Goal: Find specific page/section: Find specific page/section

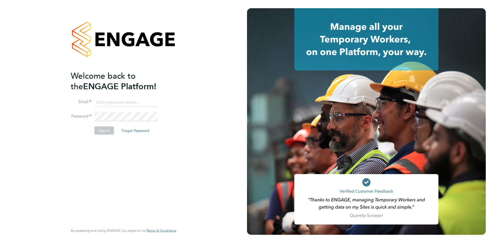
click at [98, 102] on input at bounding box center [126, 102] width 64 height 9
type input "info@cbwstaffingsolutions.com"
click at [103, 130] on button "Sign In" at bounding box center [104, 130] width 20 height 8
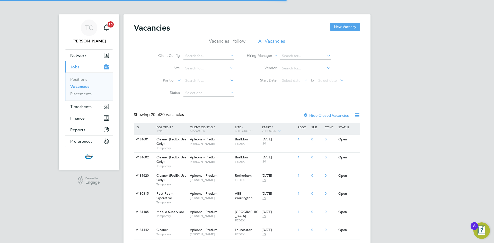
click at [229, 54] on icon at bounding box center [229, 55] width 0 height 7
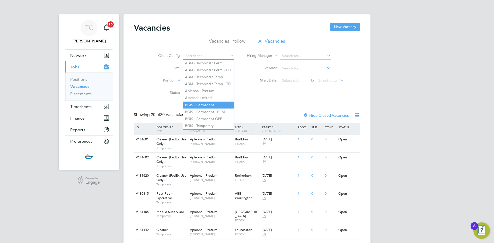
click at [218, 103] on li "BGIS - Permanent" at bounding box center [208, 105] width 51 height 7
type input "BGIS - Permanent"
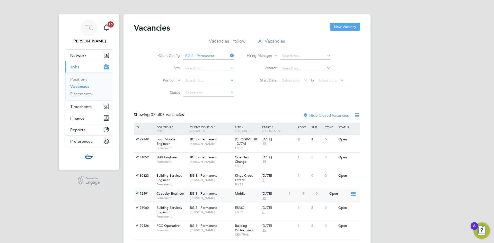
click at [216, 194] on span "BGIS - Permanent" at bounding box center [203, 194] width 27 height 4
